Goal: Task Accomplishment & Management: Complete application form

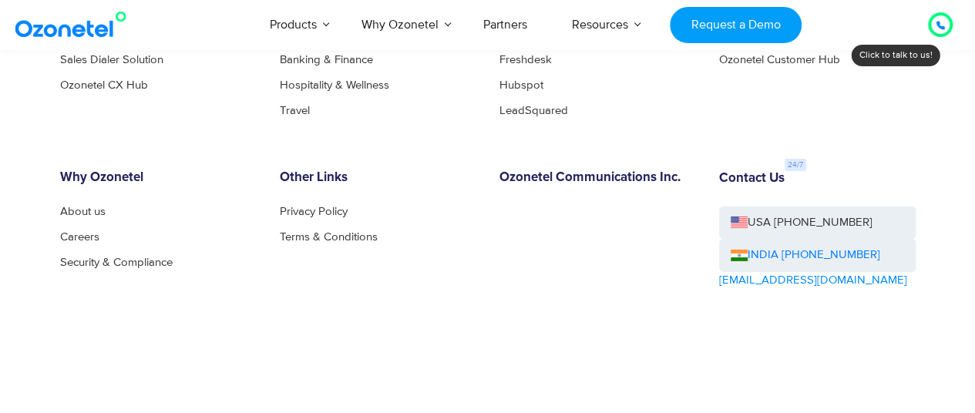
scroll to position [8353, 0]
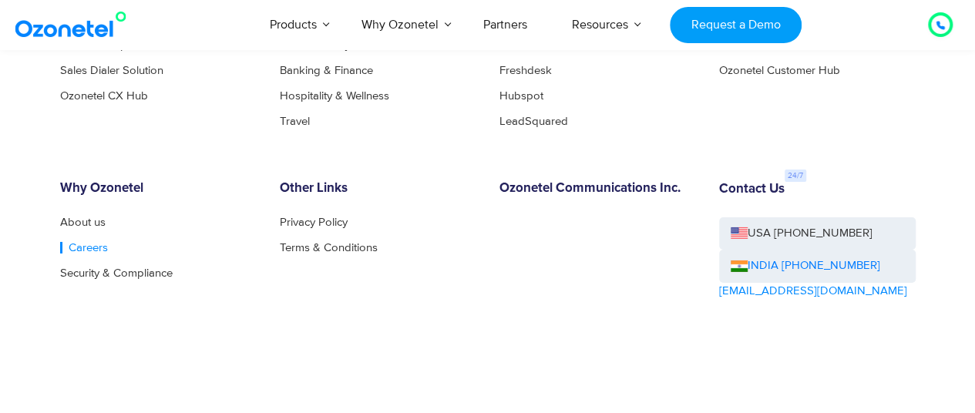
click at [86, 253] on link "Careers" at bounding box center [84, 248] width 48 height 12
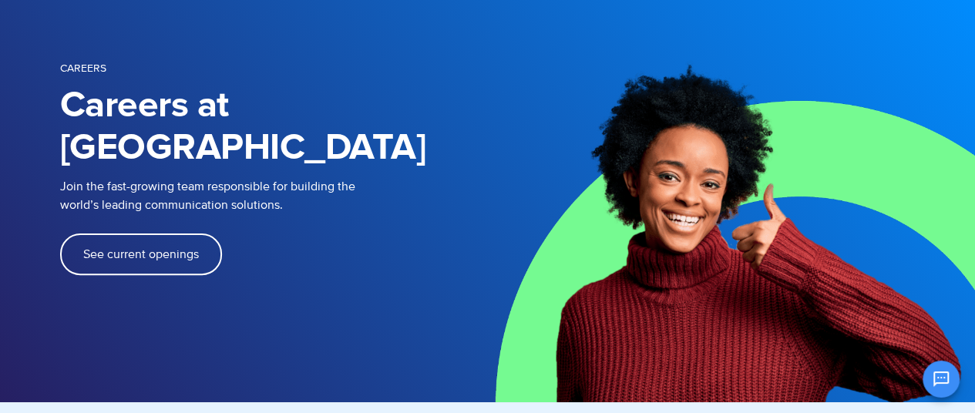
click at [110, 233] on link "See current openings" at bounding box center [141, 254] width 162 height 42
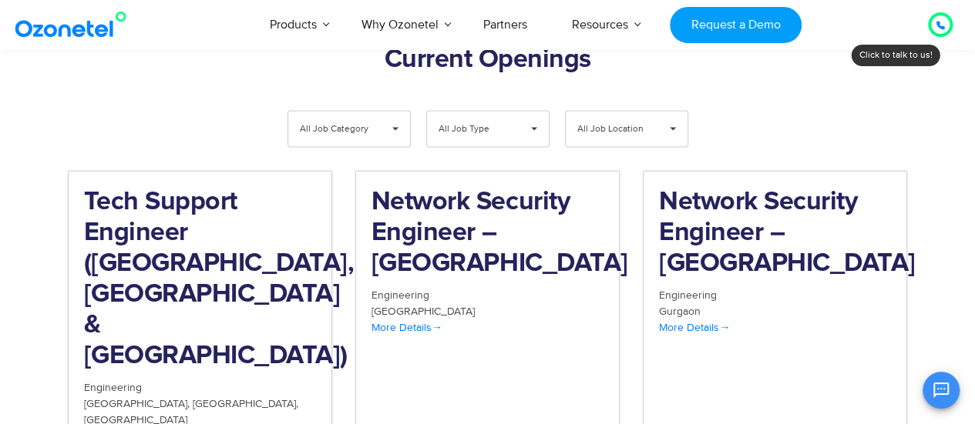
scroll to position [1656, 0]
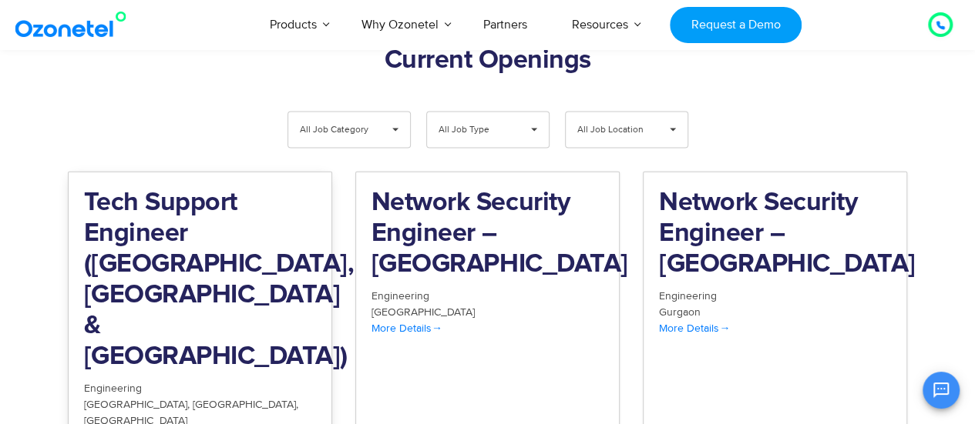
click at [205, 233] on h2 "Tech Support Engineer (Chennai, Bangalore & Mumbai)" at bounding box center [200, 280] width 232 height 185
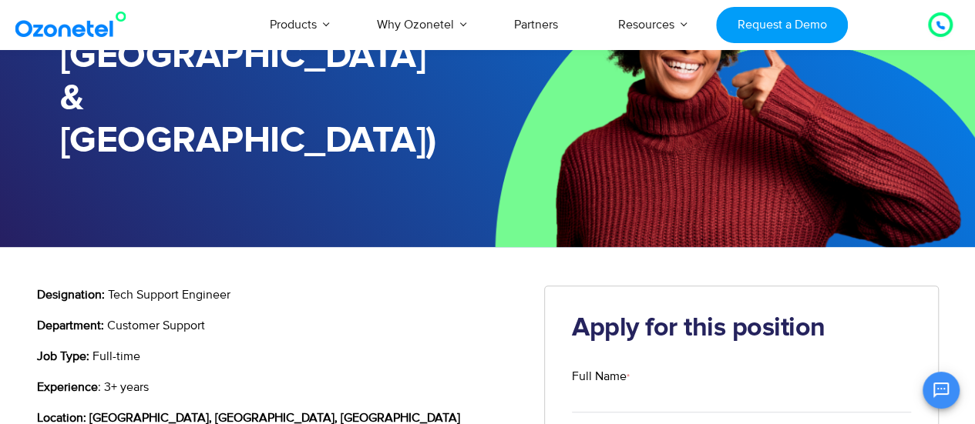
scroll to position [250, 0]
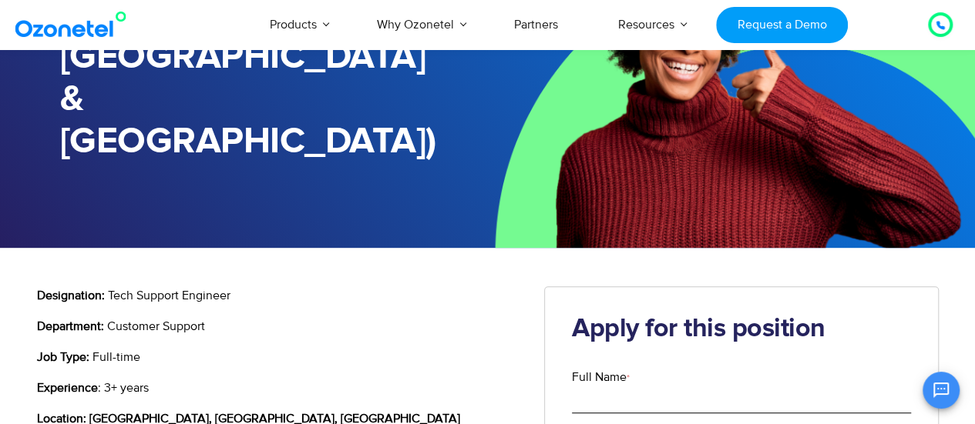
click at [627, 387] on input "Full Name *" at bounding box center [741, 400] width 339 height 27
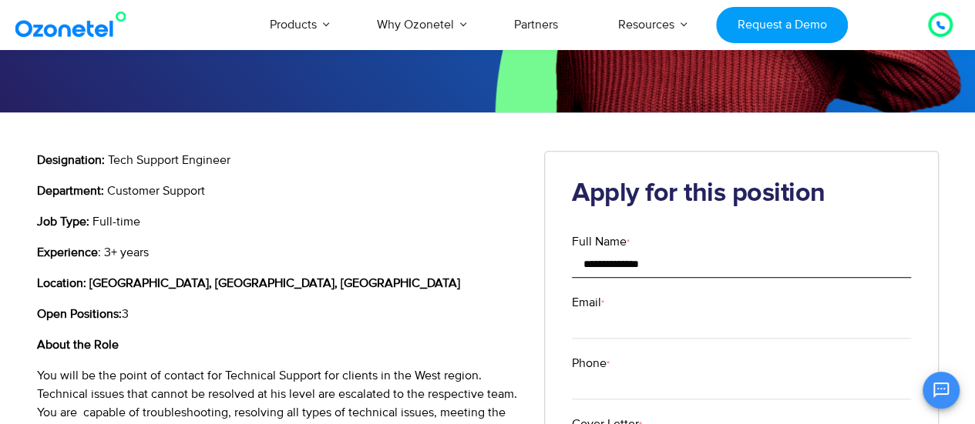
scroll to position [388, 0]
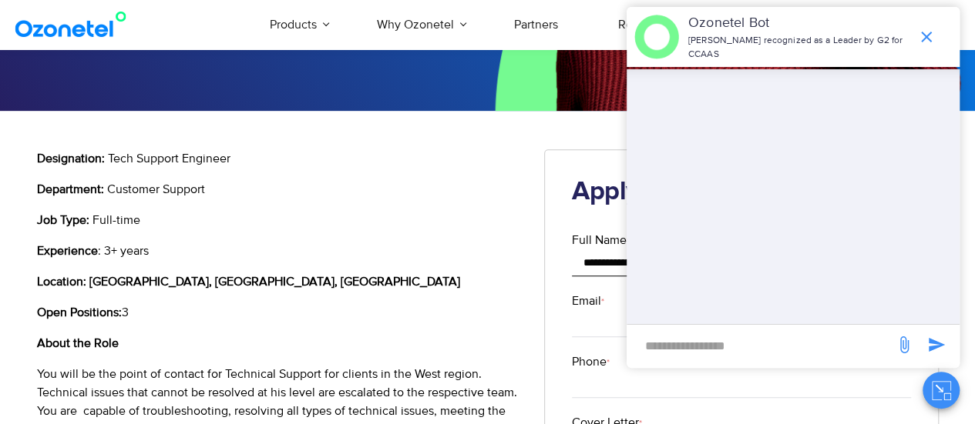
type input "**********"
click at [586, 310] on input "Email *" at bounding box center [741, 323] width 339 height 27
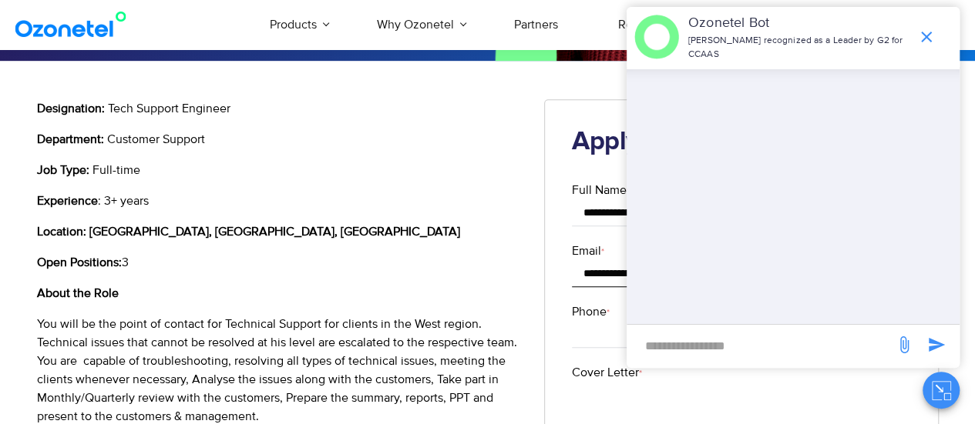
scroll to position [438, 0]
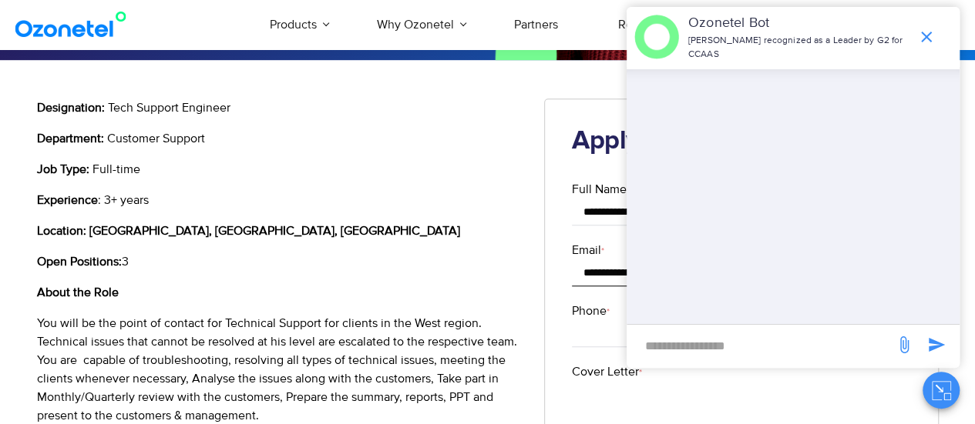
type input "**********"
click at [586, 320] on input "Phone *" at bounding box center [741, 333] width 339 height 27
type input "**********"
click at [921, 39] on icon "end chat or minimize" at bounding box center [926, 37] width 18 height 18
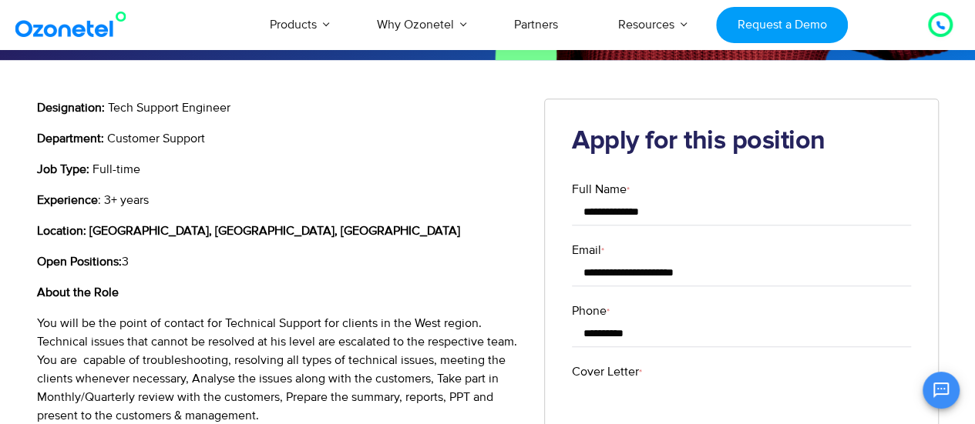
click at [700, 381] on textarea "Cover Letter *" at bounding box center [741, 414] width 339 height 67
click at [606, 363] on label "Cover Letter *" at bounding box center [741, 372] width 339 height 18
click at [606, 381] on textarea "Cover Letter *" at bounding box center [741, 414] width 339 height 67
click at [606, 363] on label "Cover Letter *" at bounding box center [741, 372] width 339 height 18
click at [606, 381] on textarea "Cover Letter *" at bounding box center [741, 414] width 339 height 67
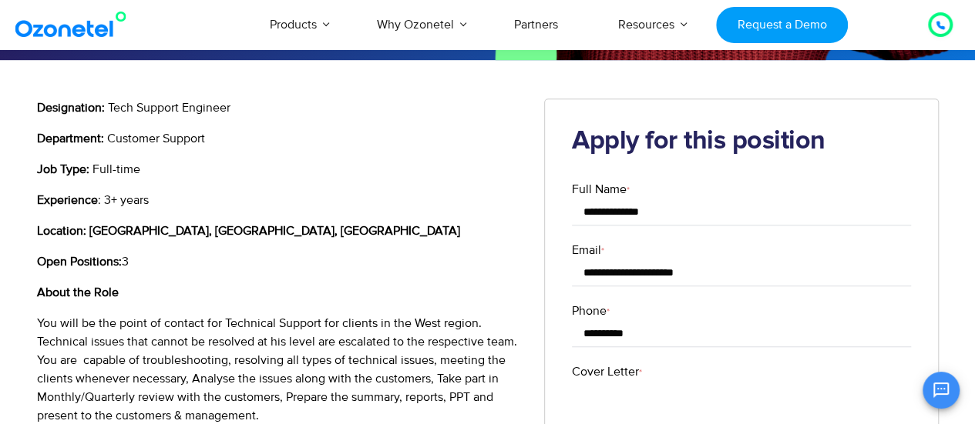
click at [606, 363] on label "Cover Letter *" at bounding box center [741, 372] width 339 height 18
click at [606, 381] on textarea "Cover Letter *" at bounding box center [741, 414] width 339 height 67
copy label "Letter"
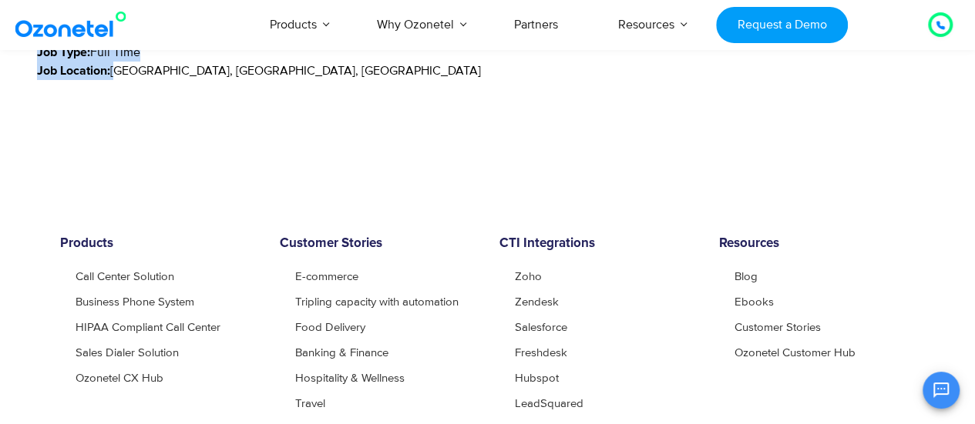
scroll to position [2549, 0]
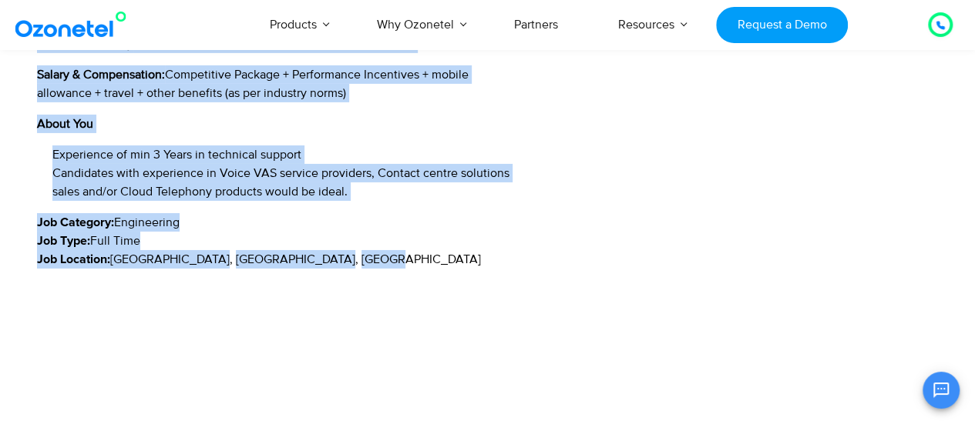
drag, startPoint x: 59, startPoint y: 141, endPoint x: 283, endPoint y: 180, distance: 226.7
copy body "Tech Support Engineer (Chennai, Bangalore & Mumbai) Tech Support Engineer (Chen…"
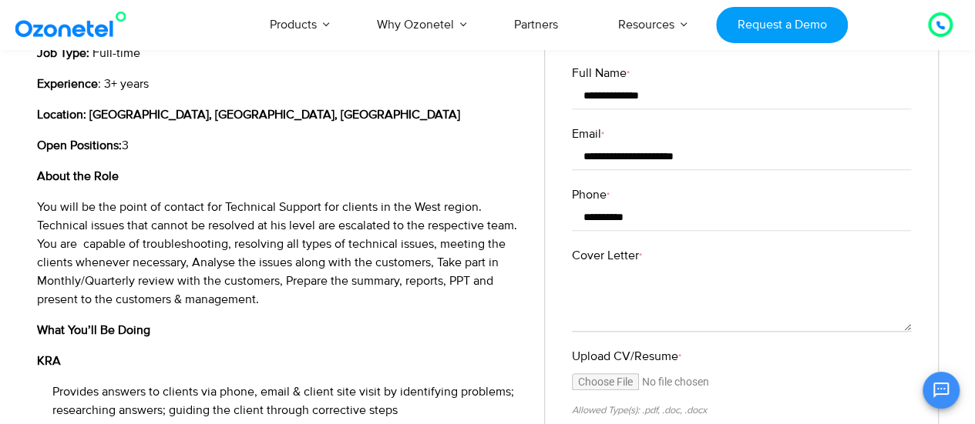
scroll to position [553, 0]
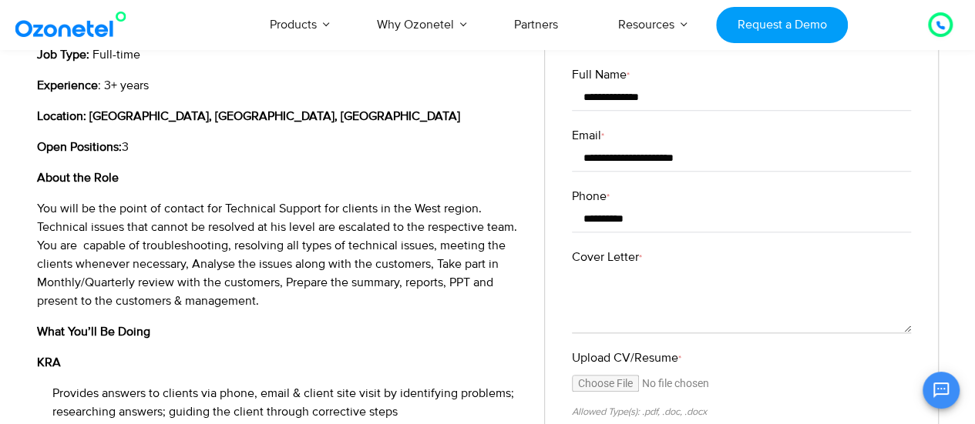
click at [616, 248] on label "Cover Letter *" at bounding box center [741, 257] width 339 height 18
click at [616, 267] on textarea "Cover Letter *" at bounding box center [741, 300] width 339 height 67
click at [616, 248] on label "Cover Letter *" at bounding box center [741, 257] width 339 height 18
click at [616, 267] on textarea "Cover Letter *" at bounding box center [741, 300] width 339 height 67
click at [616, 248] on label "Cover Letter *" at bounding box center [741, 257] width 339 height 18
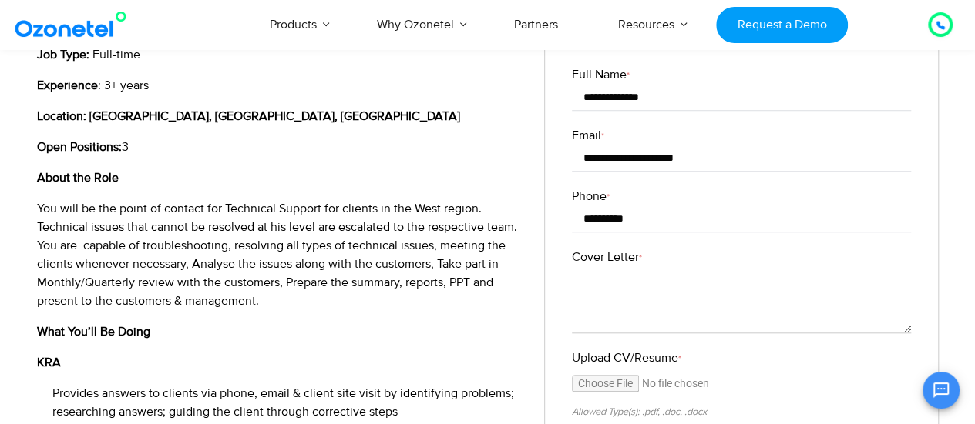
click at [616, 267] on textarea "Cover Letter *" at bounding box center [741, 300] width 339 height 67
copy label "Letter"
click at [308, 201] on span "You will be the point of contact for Technical Support for clients in the West …" at bounding box center [277, 255] width 480 height 108
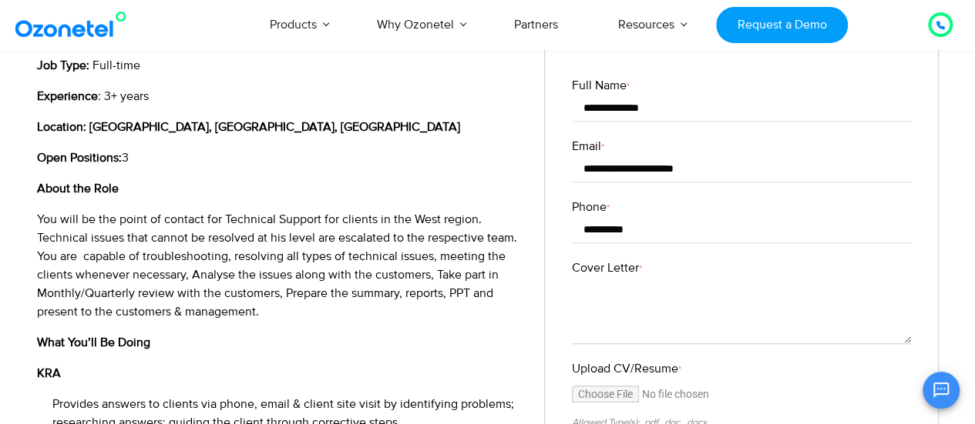
scroll to position [544, 0]
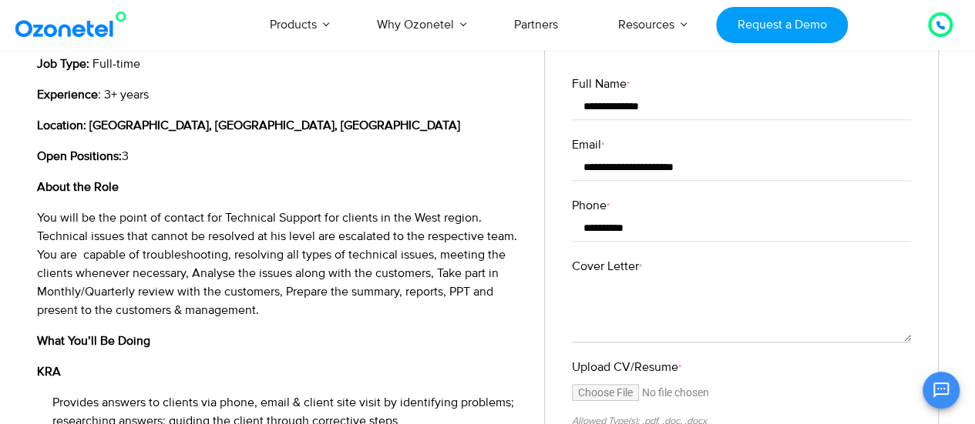
click at [596, 257] on label "Cover Letter *" at bounding box center [741, 266] width 339 height 18
click at [596, 276] on textarea "Cover Letter *" at bounding box center [741, 309] width 339 height 67
click at [596, 257] on label "Cover Letter *" at bounding box center [741, 266] width 339 height 18
click at [596, 276] on textarea "Cover Letter *" at bounding box center [741, 309] width 339 height 67
click at [596, 257] on label "Cover Letter *" at bounding box center [741, 266] width 339 height 18
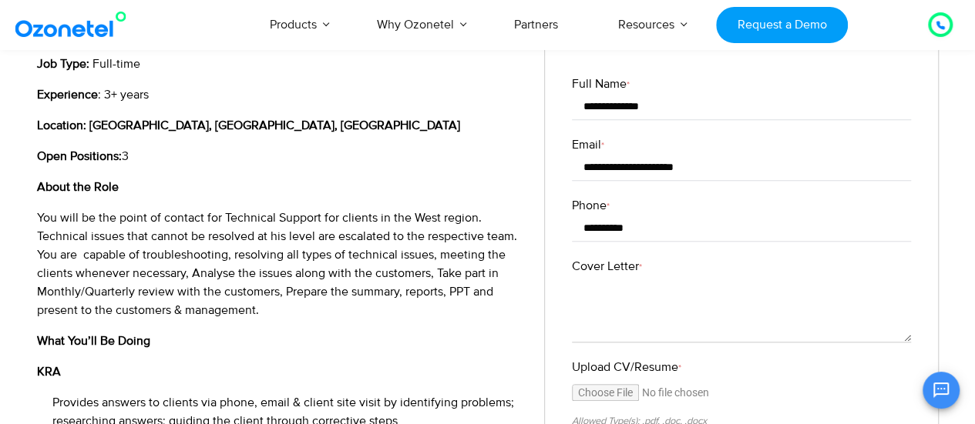
click at [596, 276] on textarea "Cover Letter *" at bounding box center [741, 309] width 339 height 67
copy label "Cover"
click at [616, 276] on textarea "Cover Letter *" at bounding box center [741, 309] width 339 height 67
paste textarea "**********"
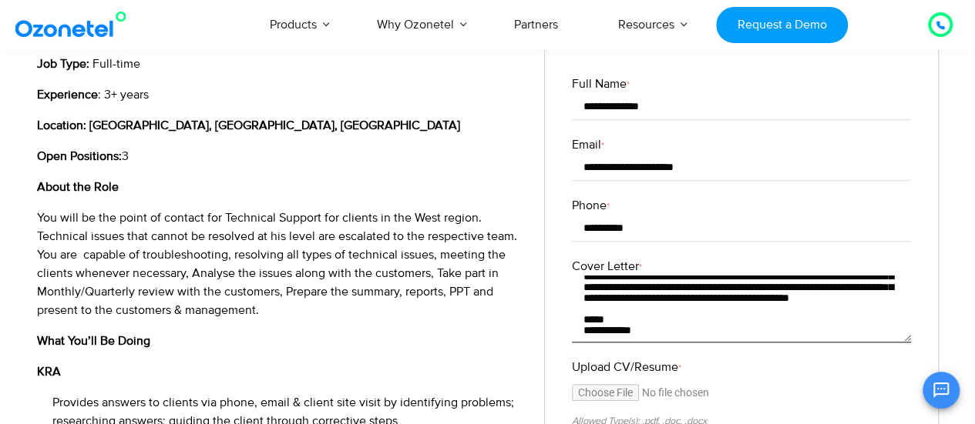
scroll to position [54, 0]
type textarea "**********"
click at [616, 384] on input "Upload CV/Resume *" at bounding box center [741, 397] width 339 height 27
type input "**********"
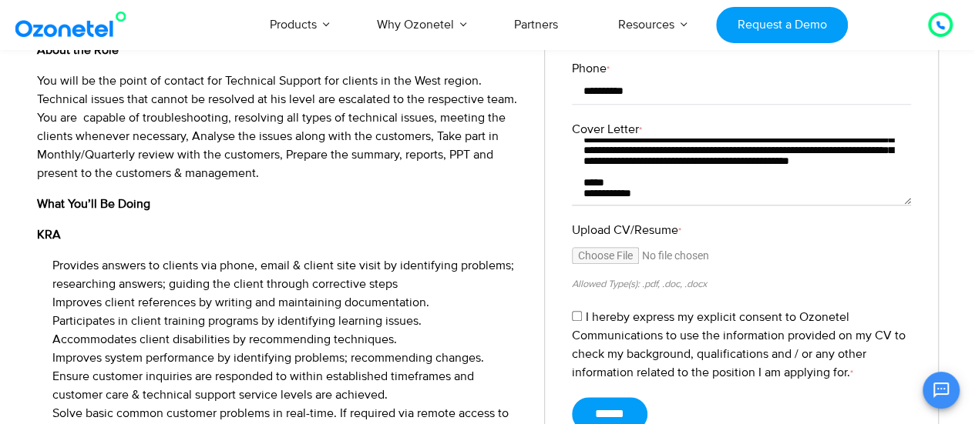
scroll to position [683, 0]
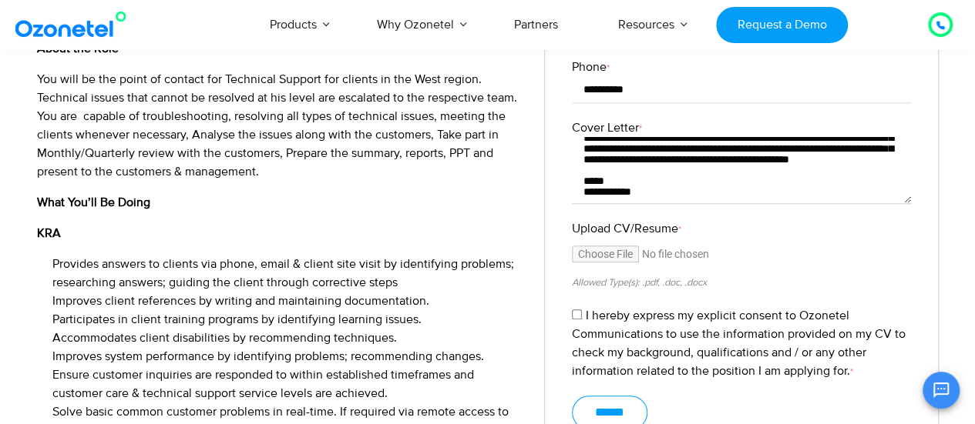
click at [628, 396] on input "******" at bounding box center [610, 413] width 76 height 34
type input "******"
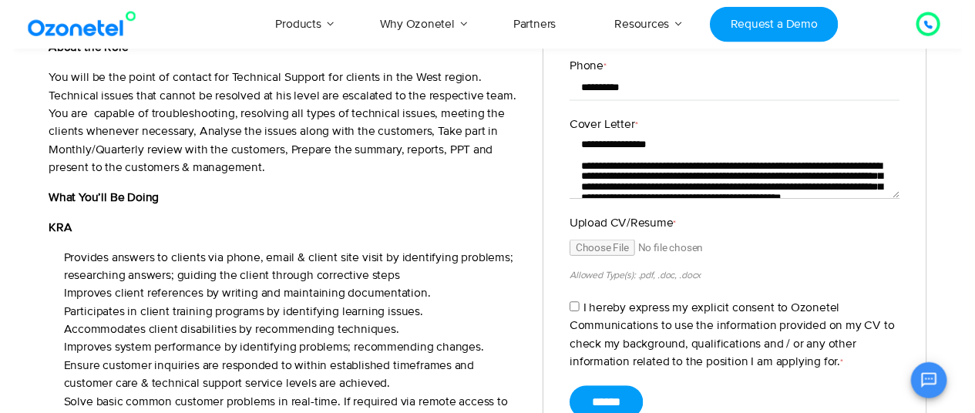
scroll to position [0, 0]
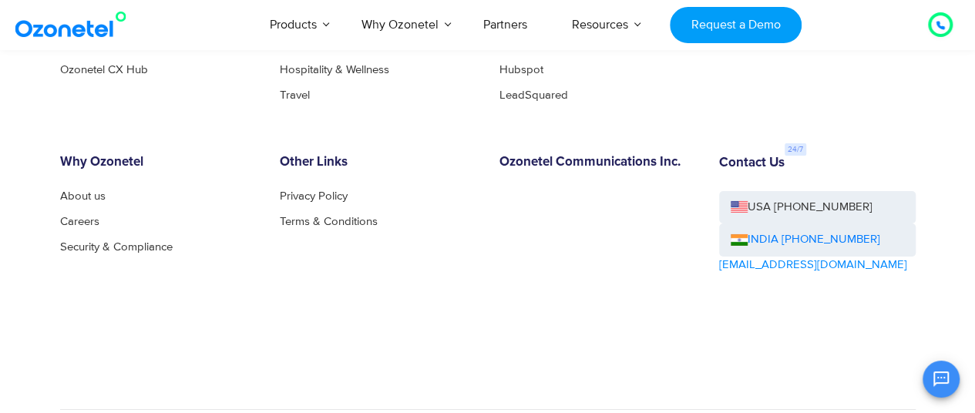
scroll to position [8385, 0]
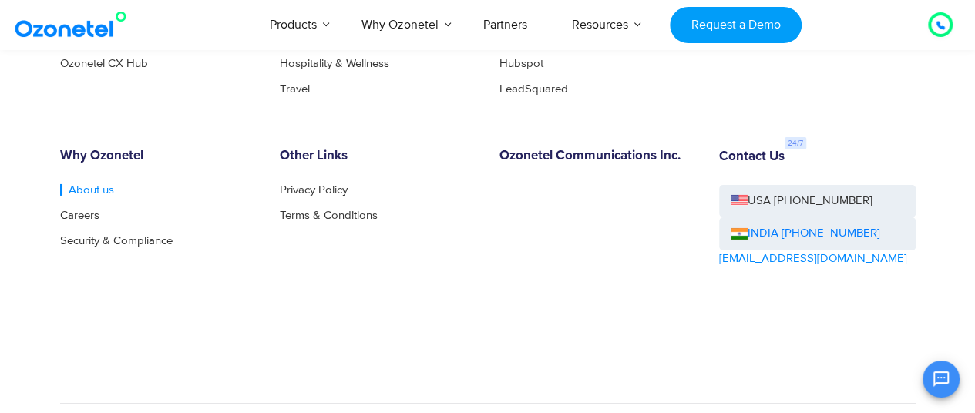
click at [92, 196] on link "About us" at bounding box center [87, 190] width 54 height 12
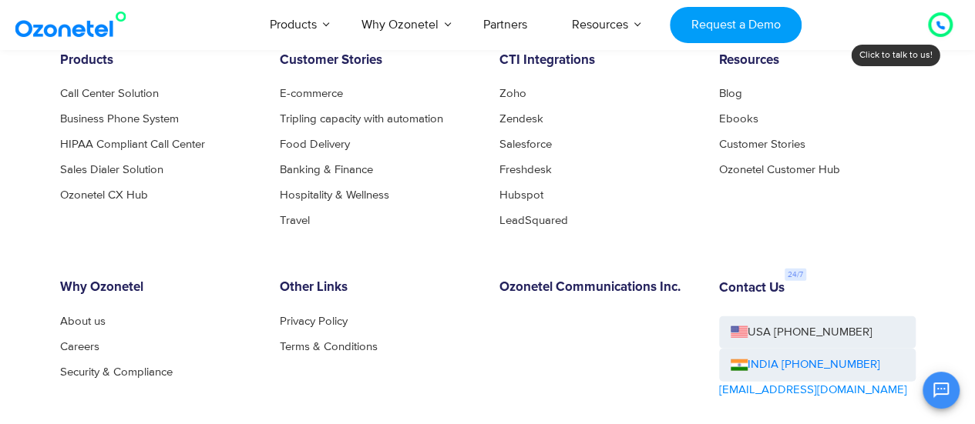
scroll to position [1609, 0]
click at [85, 321] on link "About us" at bounding box center [87, 321] width 54 height 12
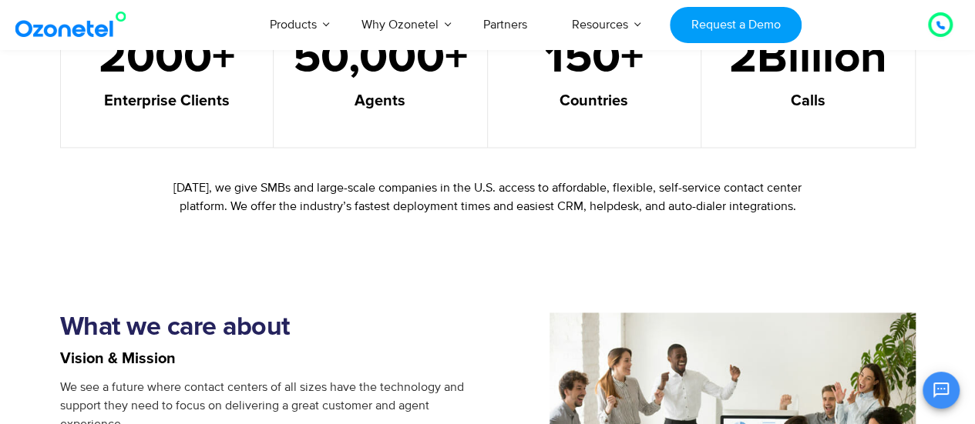
scroll to position [1052, 0]
